Goal: Task Accomplishment & Management: Use online tool/utility

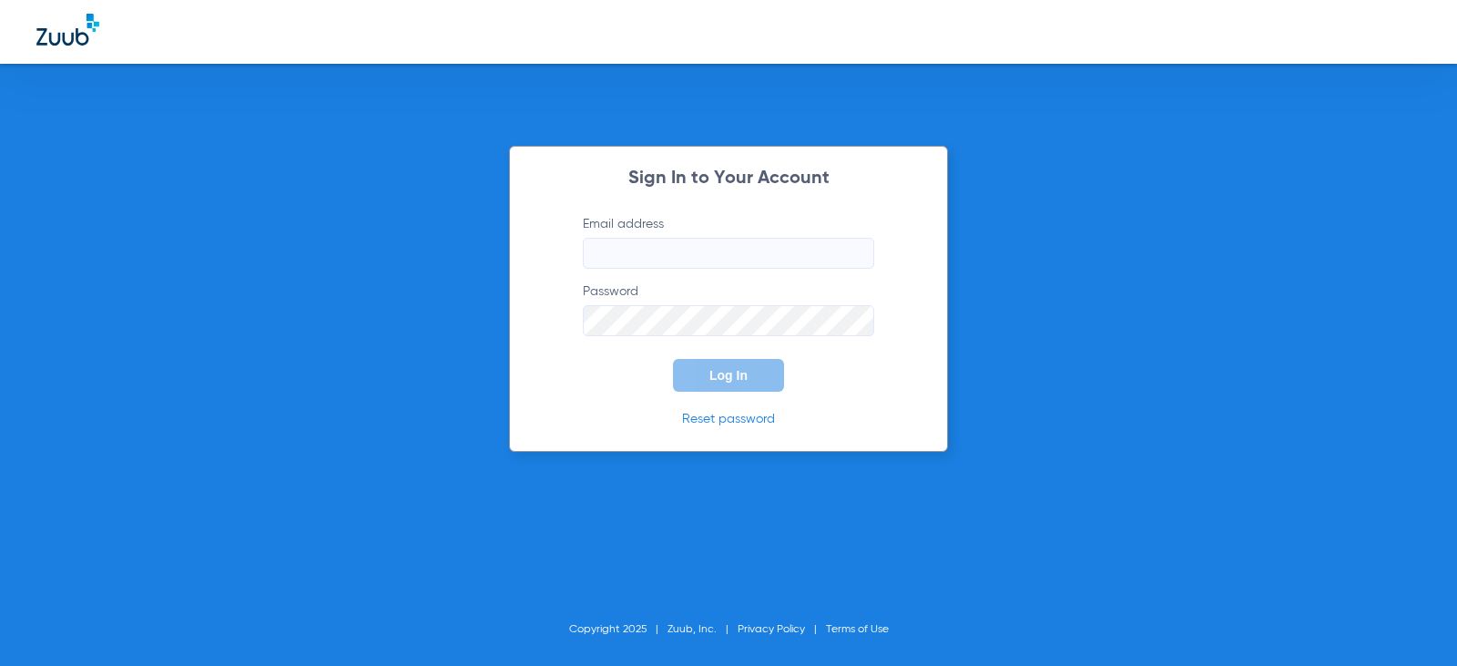
click at [641, 262] on input "Email address" at bounding box center [728, 253] width 291 height 31
click at [714, 259] on input "elvirabernal98@muydentalmail.com" at bounding box center [728, 253] width 291 height 31
type input "elvirabernal98@mydentalmail.com"
click at [673, 359] on button "Log In" at bounding box center [728, 375] width 111 height 33
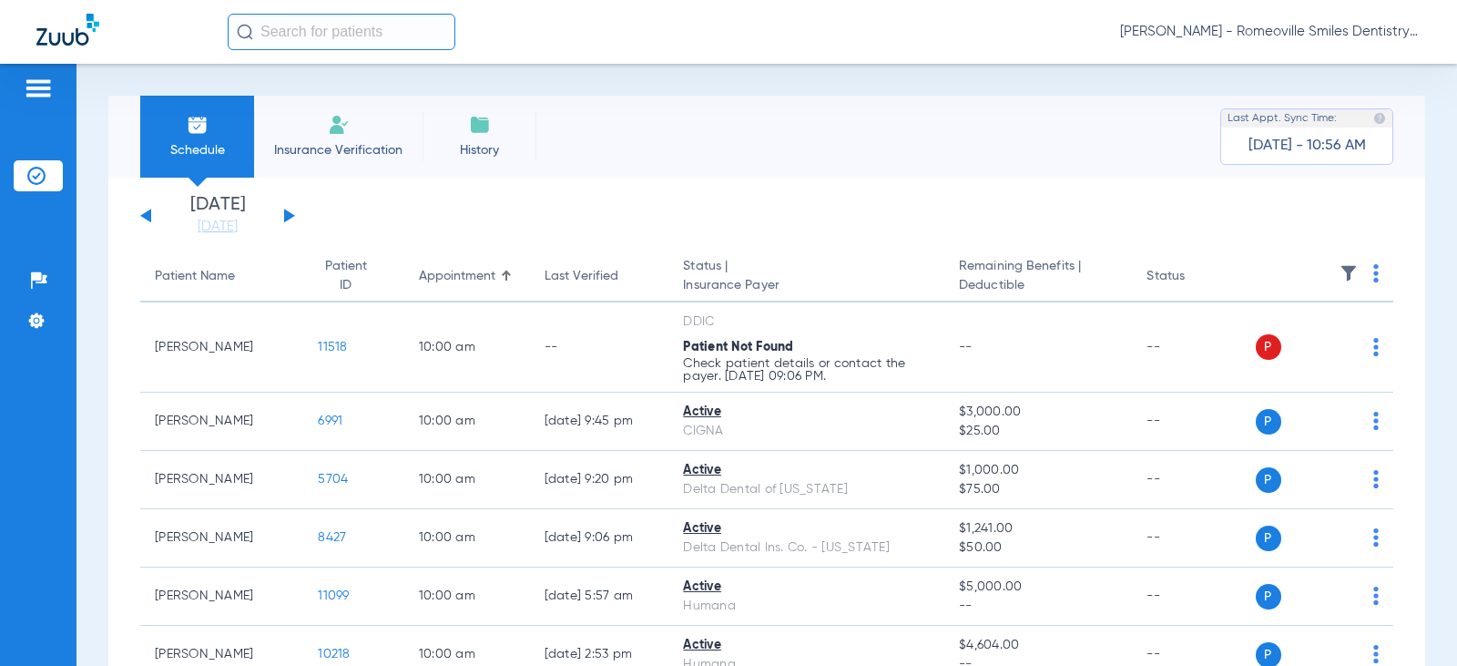
drag, startPoint x: 291, startPoint y: 216, endPoint x: 294, endPoint y: 265, distance: 49.3
click at [291, 215] on button at bounding box center [289, 216] width 11 height 14
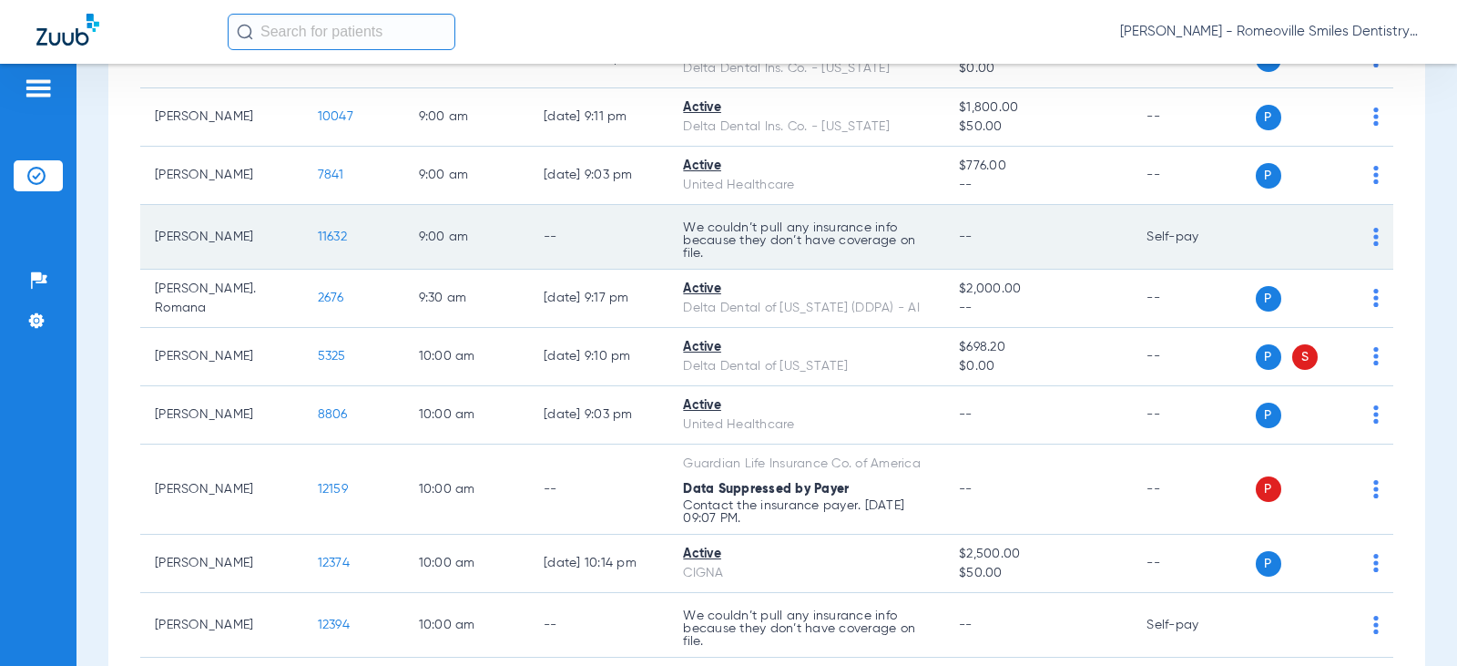
scroll to position [273, 0]
